Goal: Communication & Community: Share content

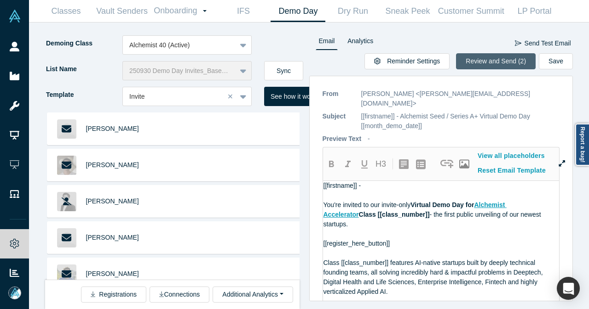
click at [486, 61] on button "Review and Send (2)" at bounding box center [496, 61] width 80 height 16
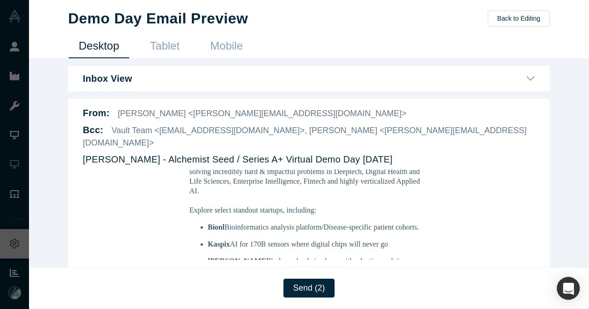
scroll to position [230, 0]
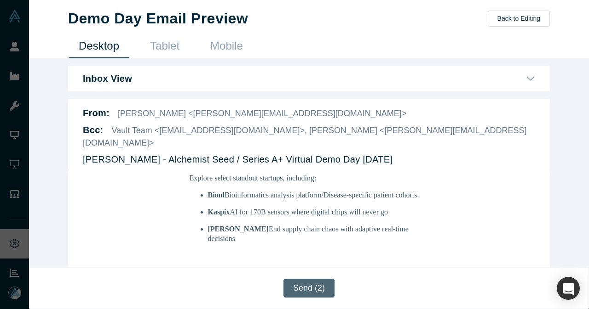
click at [309, 287] on button "Send (2)" at bounding box center [308, 288] width 51 height 19
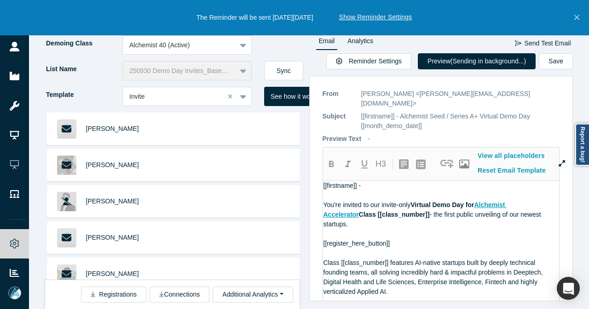
click at [574, 18] on icon "Close" at bounding box center [576, 17] width 5 height 8
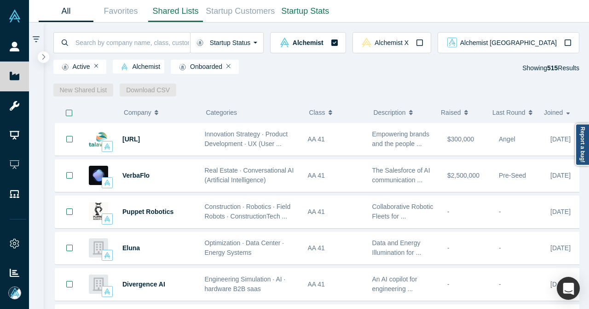
click at [183, 13] on link "Shared Lists" at bounding box center [175, 11] width 55 height 22
